Goal: Task Accomplishment & Management: Manage account settings

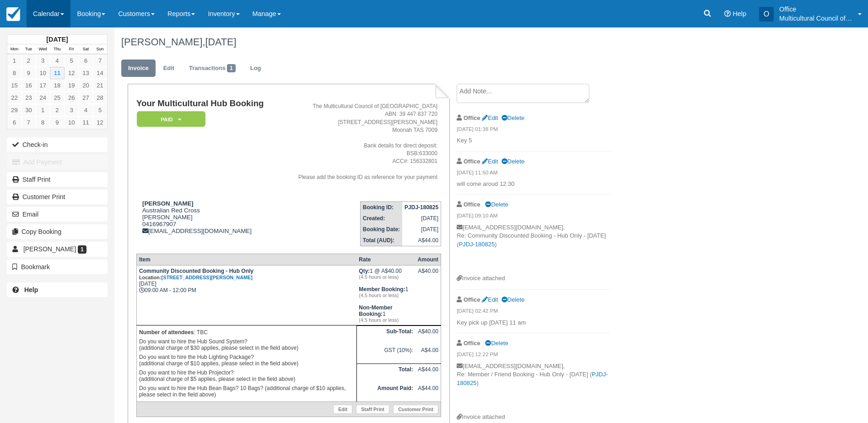
click at [40, 18] on link "Calendar" at bounding box center [49, 13] width 44 height 27
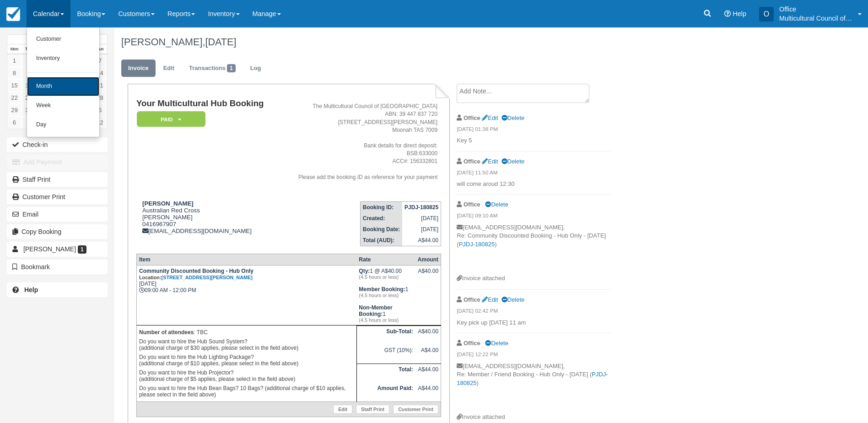
click at [67, 82] on link "Month" at bounding box center [63, 86] width 72 height 19
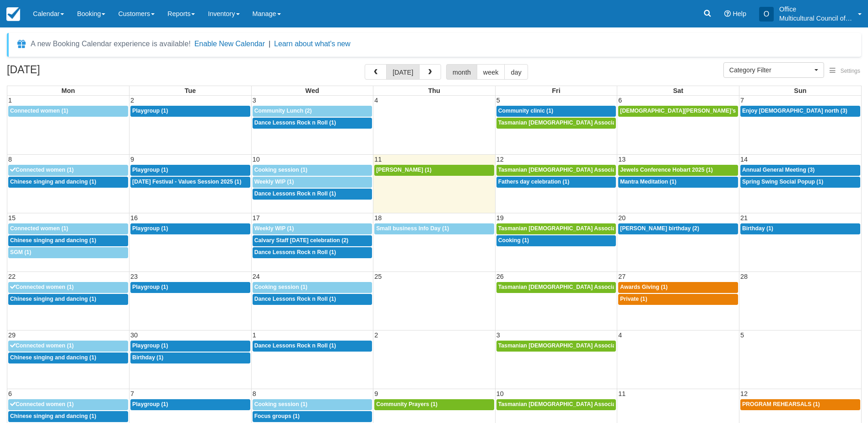
select select
click at [763, 184] on span "Spring Swing Social Popup (1)" at bounding box center [782, 181] width 81 height 6
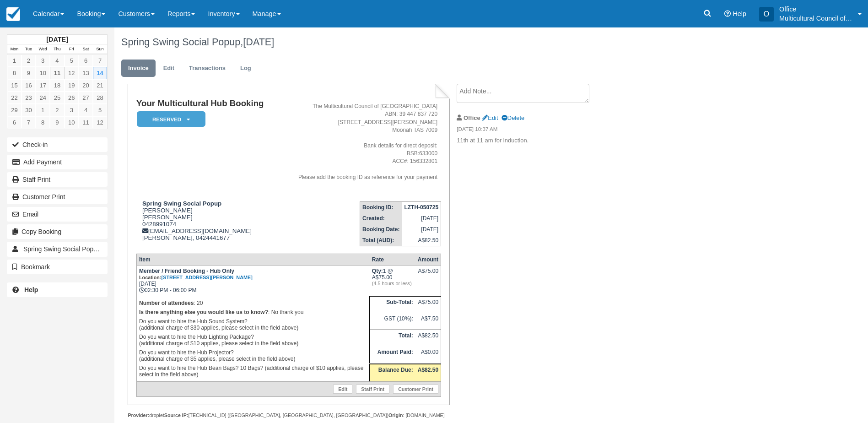
click at [488, 95] on textarea at bounding box center [522, 93] width 133 height 19
type textarea "Key 05"
click at [484, 145] on button "Create" at bounding box center [476, 146] width 41 height 16
click at [176, 117] on em "Reserved" at bounding box center [171, 119] width 69 height 16
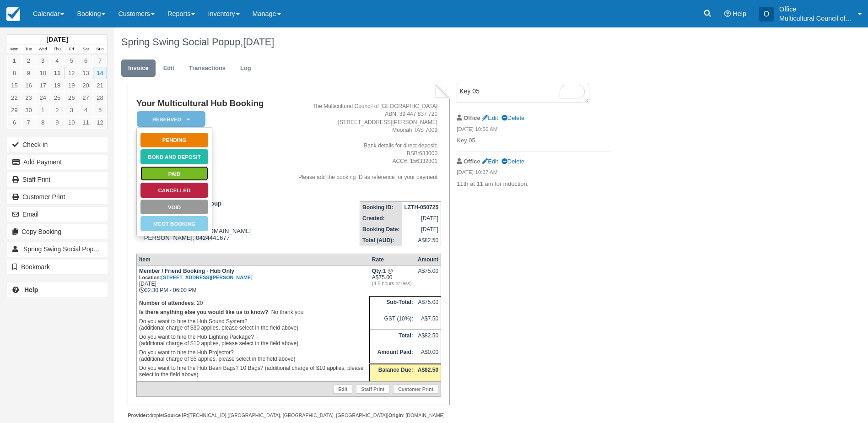
click at [186, 177] on link "Paid" at bounding box center [174, 174] width 69 height 16
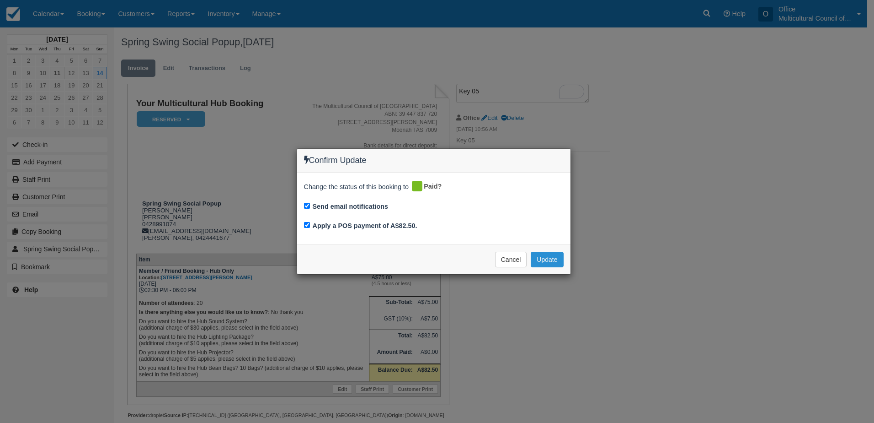
click at [536, 263] on button "Update" at bounding box center [547, 260] width 32 height 16
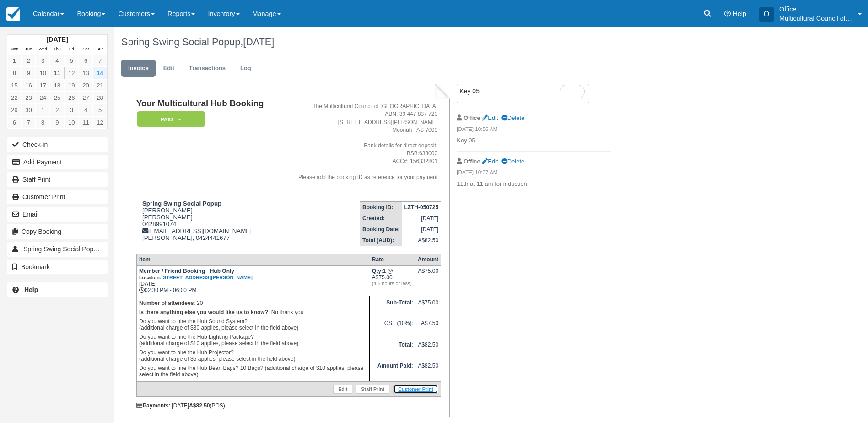
click at [399, 391] on link "Customer Print" at bounding box center [415, 388] width 45 height 9
